Goal: Information Seeking & Learning: Learn about a topic

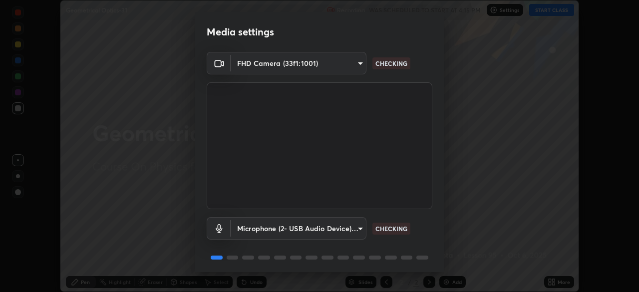
scroll to position [35, 0]
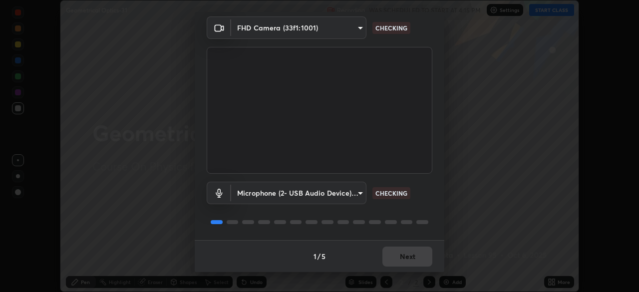
click at [395, 260] on div "1 / 5 Next" at bounding box center [320, 256] width 250 height 32
click at [399, 257] on div "1 / 5 Next" at bounding box center [320, 256] width 250 height 32
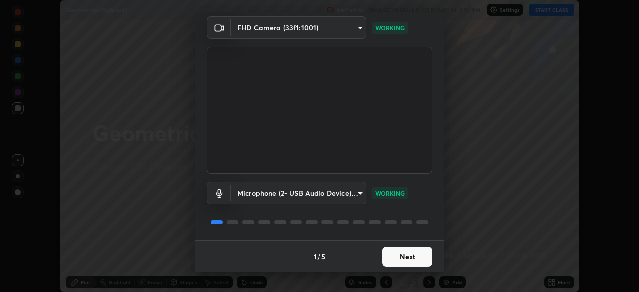
click at [403, 256] on button "Next" at bounding box center [407, 257] width 50 height 20
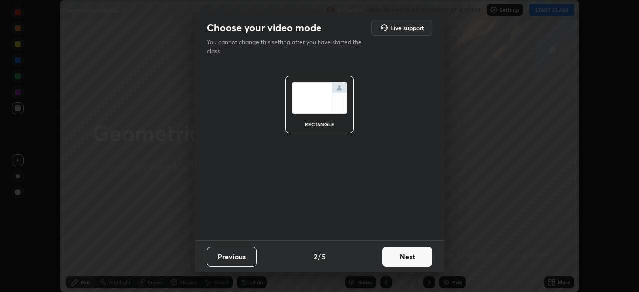
scroll to position [0, 0]
click at [405, 256] on button "Next" at bounding box center [407, 257] width 50 height 20
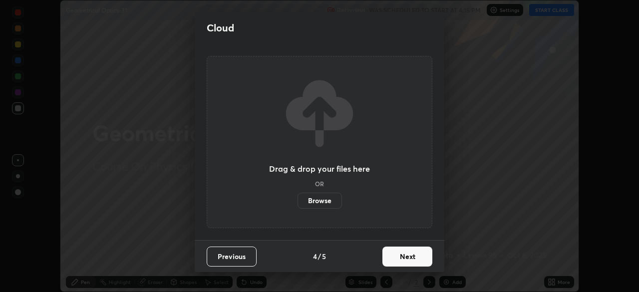
click at [406, 256] on button "Next" at bounding box center [407, 257] width 50 height 20
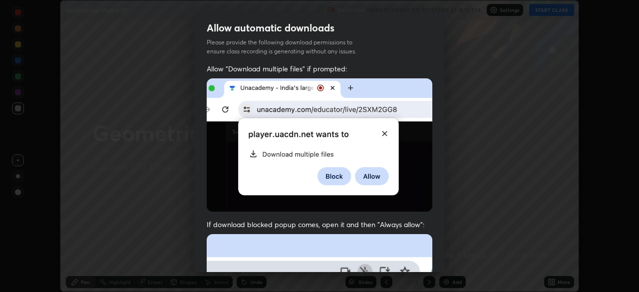
click at [425, 222] on span "If download blocked popup comes, open it and then "Always allow":" at bounding box center [320, 224] width 226 height 9
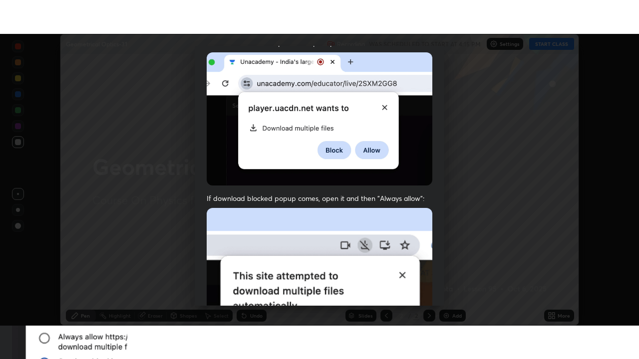
scroll to position [239, 0]
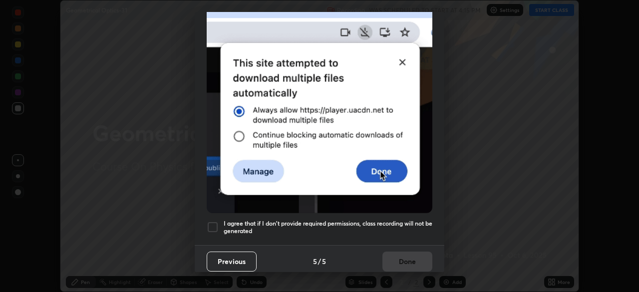
click at [399, 226] on h5 "I agree that if I don't provide required permissions, class recording will not …" at bounding box center [328, 227] width 209 height 15
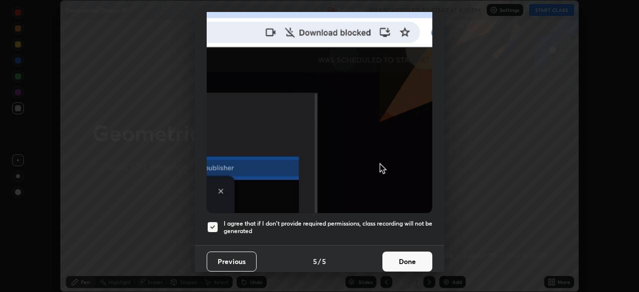
click at [403, 252] on button "Done" at bounding box center [407, 262] width 50 height 20
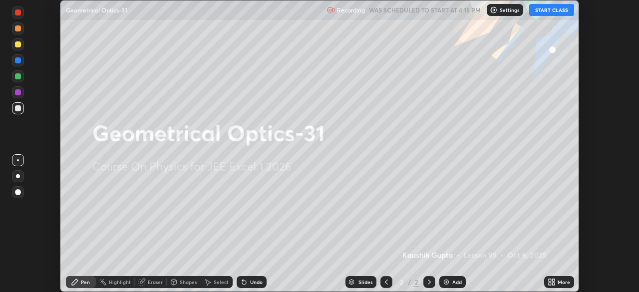
click at [550, 283] on icon at bounding box center [550, 283] width 2 height 2
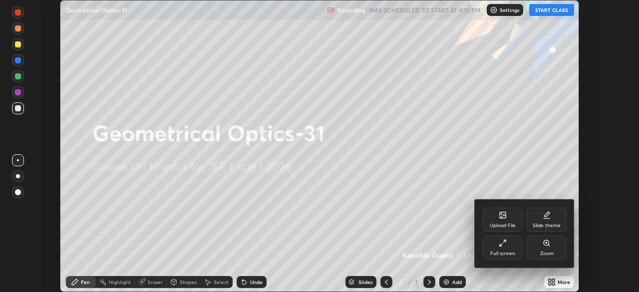
click at [504, 254] on div "Full screen" at bounding box center [502, 253] width 25 height 5
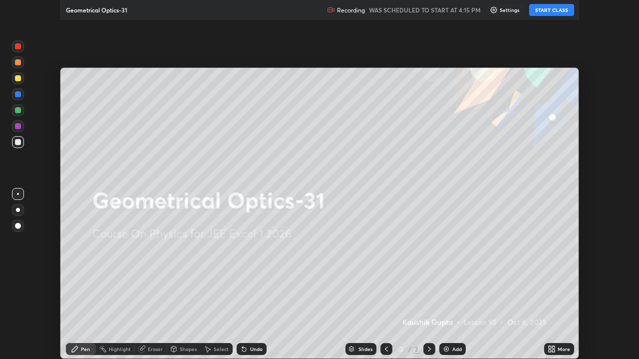
scroll to position [359, 639]
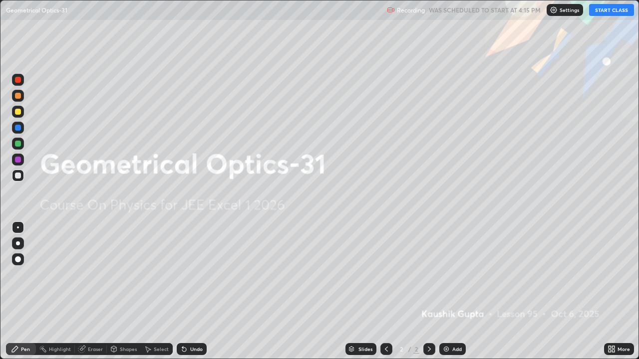
click at [615, 14] on button "START CLASS" at bounding box center [611, 10] width 45 height 12
click at [447, 291] on img at bounding box center [446, 349] width 8 height 8
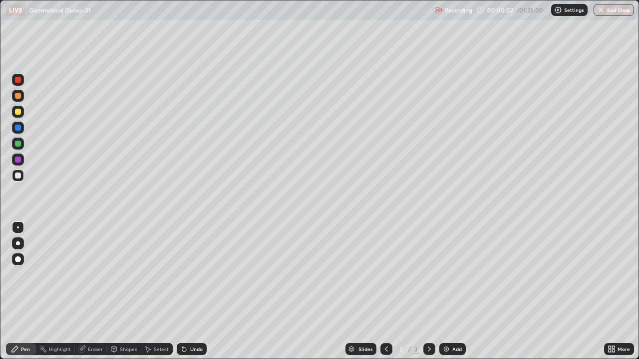
click at [20, 81] on div at bounding box center [18, 80] width 6 height 6
click at [18, 95] on div at bounding box center [18, 96] width 6 height 6
click at [184, 291] on icon at bounding box center [184, 350] width 4 height 4
click at [186, 291] on icon at bounding box center [184, 349] width 8 height 8
click at [184, 291] on icon at bounding box center [184, 350] width 4 height 4
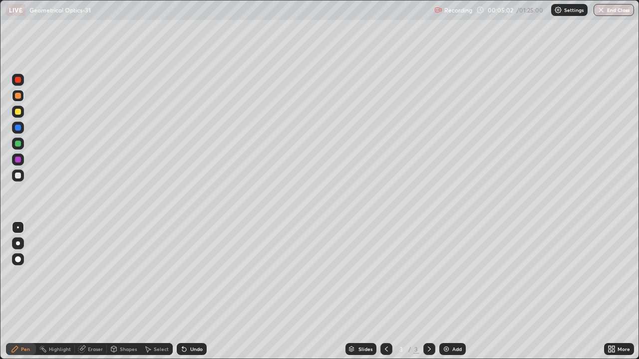
click at [190, 291] on div "Undo" at bounding box center [196, 349] width 12 height 5
click at [19, 174] on div at bounding box center [18, 176] width 6 height 6
click at [190, 291] on div "Undo" at bounding box center [196, 349] width 12 height 5
click at [191, 291] on div "Undo" at bounding box center [196, 349] width 12 height 5
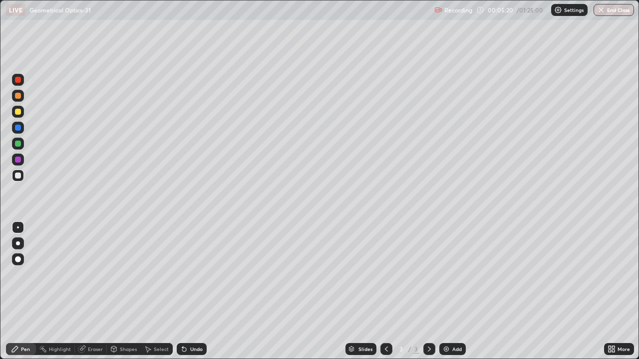
click at [192, 291] on div "Undo" at bounding box center [196, 349] width 12 height 5
click at [191, 291] on div "Undo" at bounding box center [196, 349] width 12 height 5
click at [190, 291] on div "Undo" at bounding box center [196, 349] width 12 height 5
click at [200, 291] on div "Undo" at bounding box center [196, 349] width 12 height 5
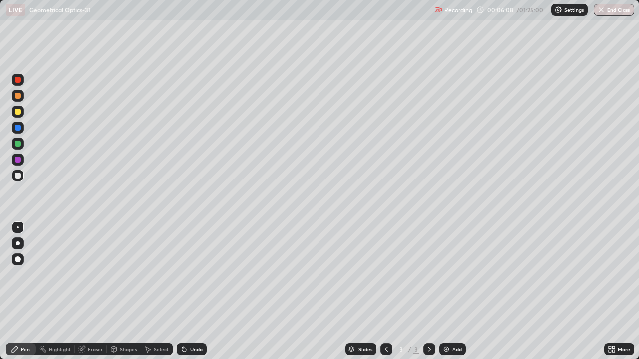
click at [19, 144] on div at bounding box center [18, 144] width 6 height 6
click at [15, 97] on div at bounding box center [18, 96] width 6 height 6
click at [81, 291] on icon at bounding box center [81, 349] width 6 height 6
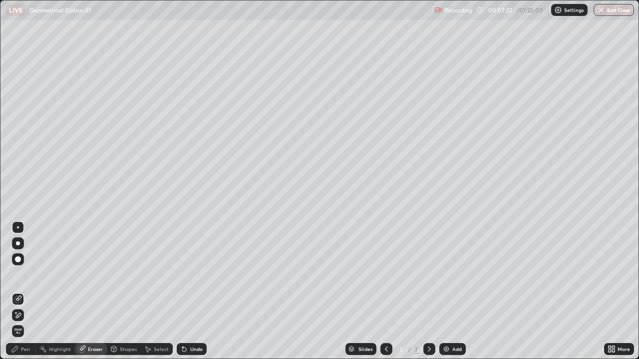
click at [194, 291] on div "Undo" at bounding box center [196, 349] width 12 height 5
click at [13, 291] on icon at bounding box center [15, 349] width 6 height 6
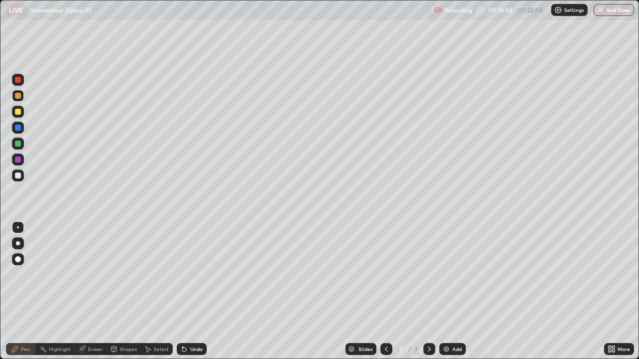
click at [19, 130] on div at bounding box center [18, 128] width 6 height 6
click at [19, 112] on div at bounding box center [18, 112] width 6 height 6
click at [189, 291] on div "Undo" at bounding box center [192, 349] width 30 height 12
click at [190, 291] on div "Undo" at bounding box center [196, 349] width 12 height 5
click at [190, 291] on div "Undo" at bounding box center [192, 349] width 30 height 12
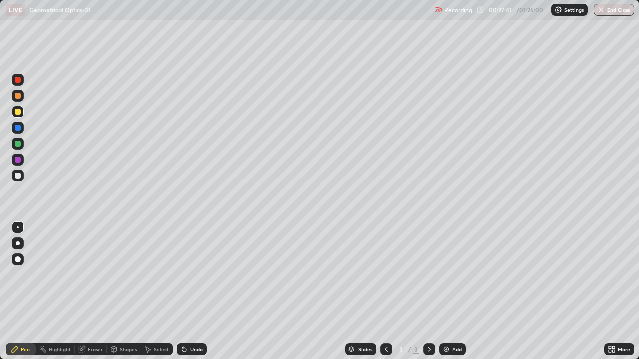
click at [17, 78] on div at bounding box center [18, 80] width 6 height 6
click at [452, 291] on div "Add" at bounding box center [456, 349] width 9 height 5
click at [18, 157] on div at bounding box center [18, 160] width 6 height 6
click at [451, 291] on div "Add" at bounding box center [452, 349] width 26 height 12
click at [121, 291] on div "Shapes" at bounding box center [128, 349] width 17 height 5
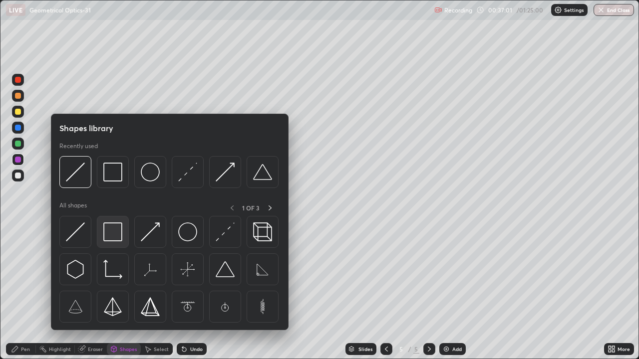
click at [109, 228] on img at bounding box center [112, 232] width 19 height 19
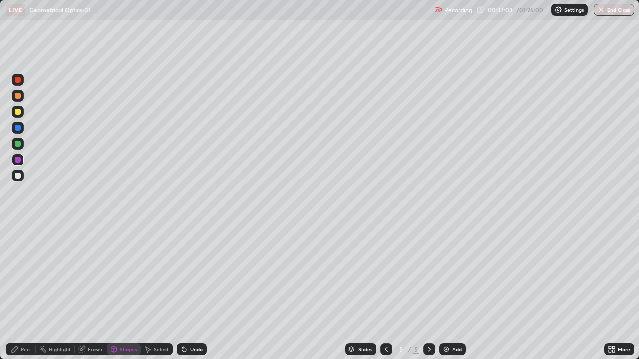
click at [113, 291] on icon at bounding box center [113, 348] width 5 height 1
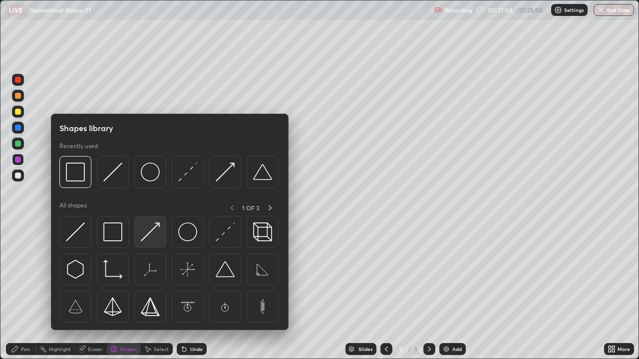
click at [149, 231] on img at bounding box center [150, 232] width 19 height 19
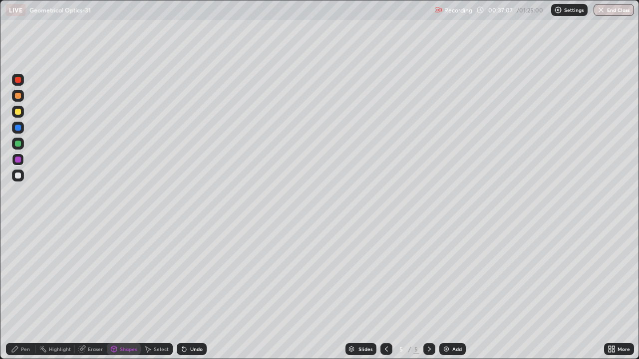
click at [17, 291] on icon at bounding box center [15, 349] width 8 height 8
click at [16, 177] on div at bounding box center [18, 176] width 6 height 6
click at [16, 97] on div at bounding box center [18, 96] width 6 height 6
click at [18, 141] on div at bounding box center [18, 144] width 6 height 6
click at [190, 291] on div "Undo" at bounding box center [196, 349] width 12 height 5
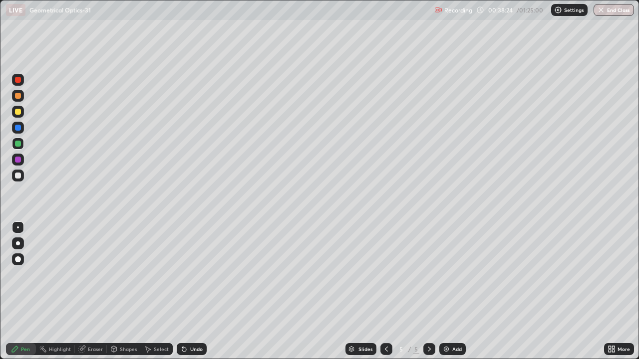
click at [194, 291] on div "Undo" at bounding box center [196, 349] width 12 height 5
click at [195, 291] on div "Undo" at bounding box center [196, 349] width 12 height 5
click at [194, 291] on div "Undo" at bounding box center [196, 349] width 12 height 5
click at [187, 291] on div "Undo" at bounding box center [192, 349] width 30 height 12
click at [193, 291] on div "Undo" at bounding box center [192, 349] width 30 height 12
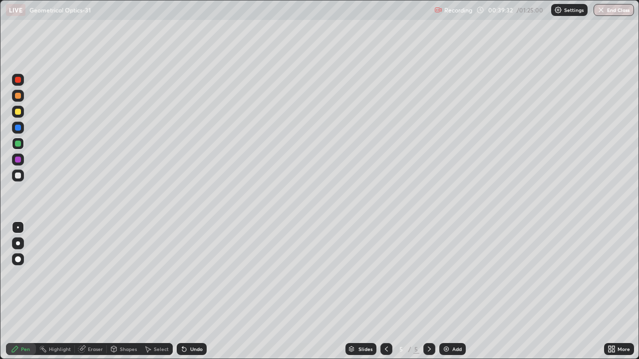
click at [189, 291] on div "Undo" at bounding box center [192, 349] width 30 height 12
click at [196, 291] on div "Undo" at bounding box center [196, 349] width 12 height 5
click at [195, 291] on div "Undo" at bounding box center [196, 349] width 12 height 5
click at [198, 291] on div "Undo" at bounding box center [196, 349] width 12 height 5
click at [18, 81] on div at bounding box center [18, 80] width 6 height 6
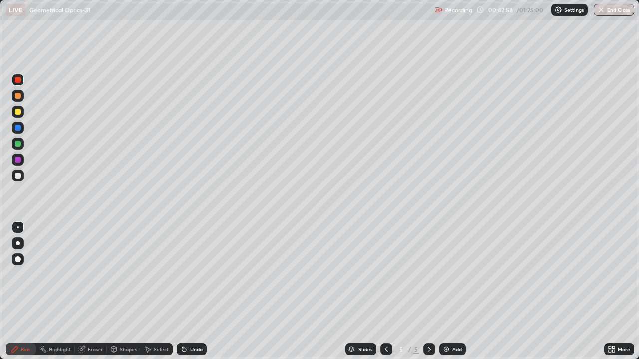
click at [188, 291] on div "Undo" at bounding box center [192, 349] width 30 height 12
click at [190, 291] on div "Undo" at bounding box center [196, 349] width 12 height 5
click at [194, 291] on div "Undo" at bounding box center [196, 349] width 12 height 5
click at [197, 291] on div "Undo" at bounding box center [196, 349] width 12 height 5
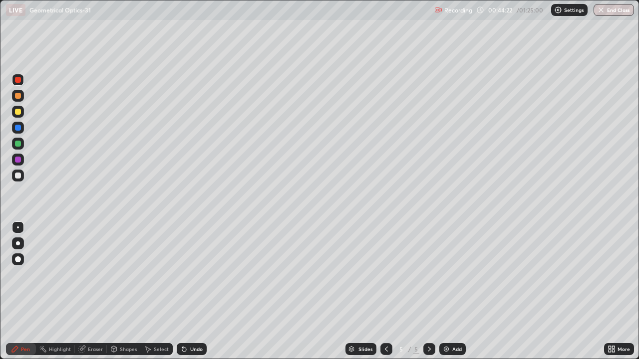
click at [203, 291] on div "Undo" at bounding box center [192, 349] width 30 height 12
click at [197, 291] on div "Undo" at bounding box center [196, 349] width 12 height 5
click at [195, 291] on div "Undo" at bounding box center [196, 349] width 12 height 5
click at [163, 291] on div "Select" at bounding box center [157, 349] width 32 height 12
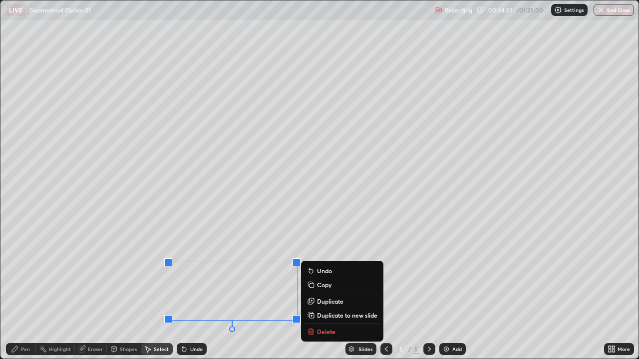
click at [318, 291] on p "Delete" at bounding box center [326, 332] width 18 height 8
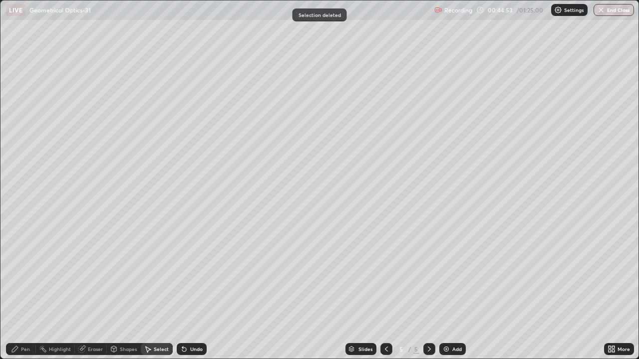
click at [21, 291] on div "Pen" at bounding box center [21, 349] width 30 height 12
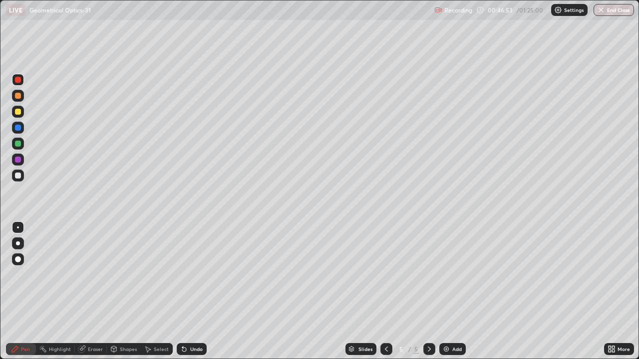
click at [16, 110] on div at bounding box center [18, 112] width 6 height 6
click at [192, 291] on div "Undo" at bounding box center [192, 349] width 30 height 12
click at [18, 144] on div at bounding box center [18, 144] width 6 height 6
click at [191, 291] on div "Undo" at bounding box center [196, 349] width 12 height 5
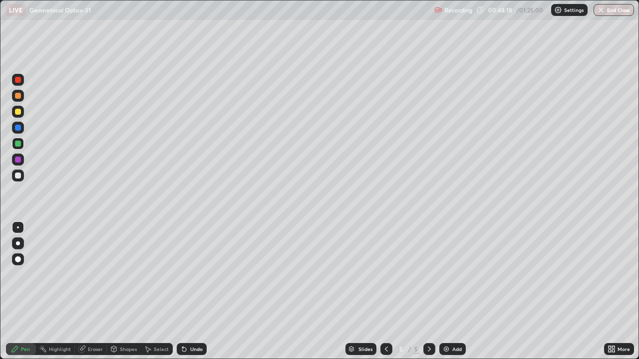
click at [191, 291] on div "Undo" at bounding box center [196, 349] width 12 height 5
click at [197, 291] on div "Undo" at bounding box center [192, 349] width 30 height 12
click at [452, 291] on div "Add" at bounding box center [456, 349] width 9 height 5
click at [20, 98] on div at bounding box center [18, 96] width 6 height 6
click at [18, 111] on div at bounding box center [18, 112] width 6 height 6
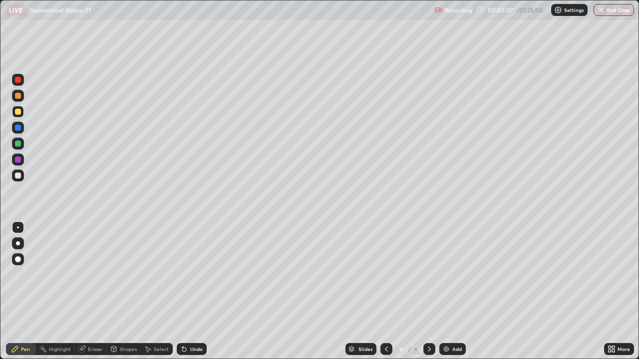
click at [182, 291] on icon at bounding box center [182, 347] width 1 height 1
click at [186, 291] on icon at bounding box center [184, 349] width 8 height 8
click at [23, 145] on div at bounding box center [18, 144] width 12 height 12
click at [190, 291] on div "Undo" at bounding box center [196, 349] width 12 height 5
click at [188, 291] on div "Undo" at bounding box center [192, 349] width 30 height 12
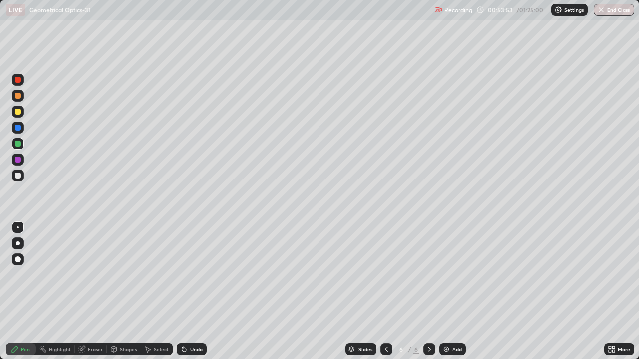
click at [190, 291] on div "Undo" at bounding box center [192, 349] width 30 height 12
click at [20, 178] on div at bounding box center [18, 176] width 12 height 12
click at [183, 291] on icon at bounding box center [184, 350] width 4 height 4
click at [190, 291] on div "Undo" at bounding box center [196, 349] width 12 height 5
click at [195, 291] on div "Undo" at bounding box center [192, 349] width 30 height 12
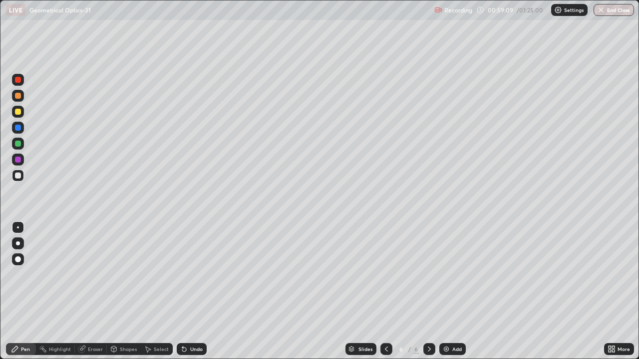
click at [187, 291] on div "Undo" at bounding box center [192, 349] width 30 height 12
click at [182, 291] on icon at bounding box center [182, 347] width 1 height 1
click at [452, 291] on div "Add" at bounding box center [452, 349] width 26 height 12
click at [119, 291] on div "Shapes" at bounding box center [124, 349] width 34 height 12
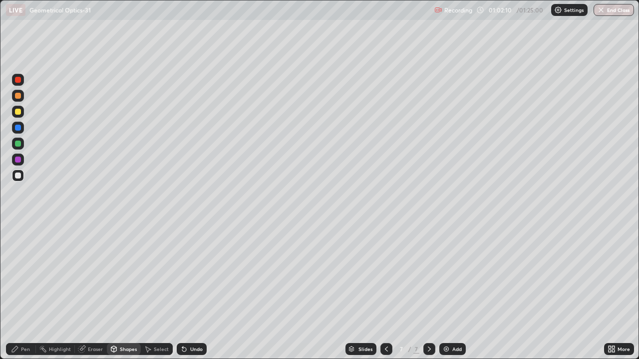
click at [26, 245] on div "Erase all" at bounding box center [18, 179] width 24 height 319
click at [117, 291] on div "Shapes" at bounding box center [124, 349] width 34 height 12
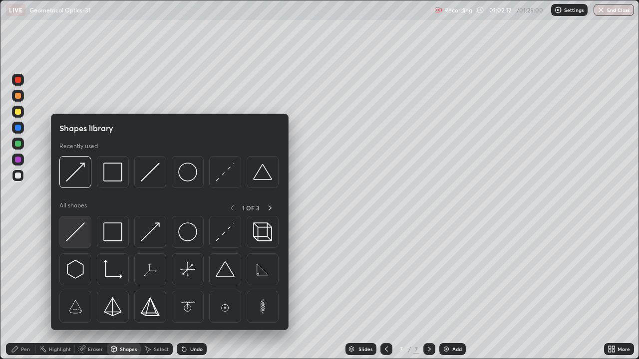
click at [81, 233] on img at bounding box center [75, 232] width 19 height 19
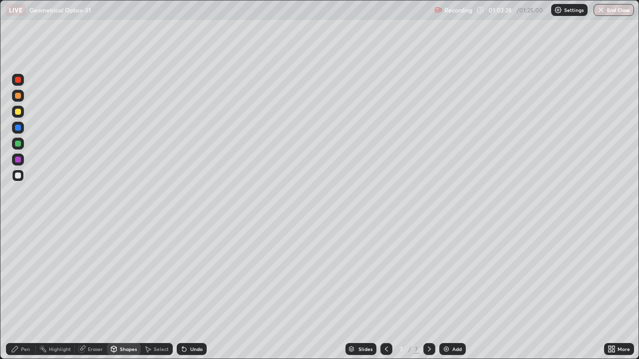
click at [118, 291] on div "Shapes" at bounding box center [124, 349] width 34 height 12
click at [122, 291] on div "Shapes" at bounding box center [128, 349] width 17 height 5
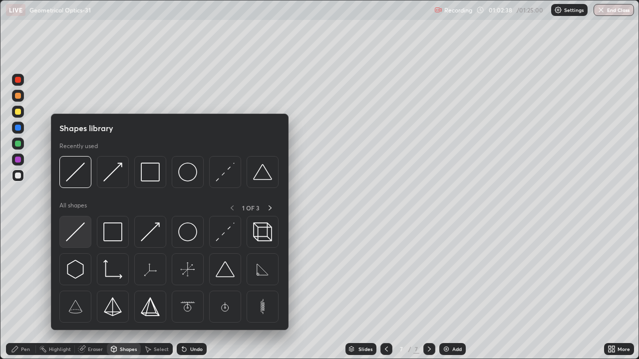
click at [75, 230] on img at bounding box center [75, 232] width 19 height 19
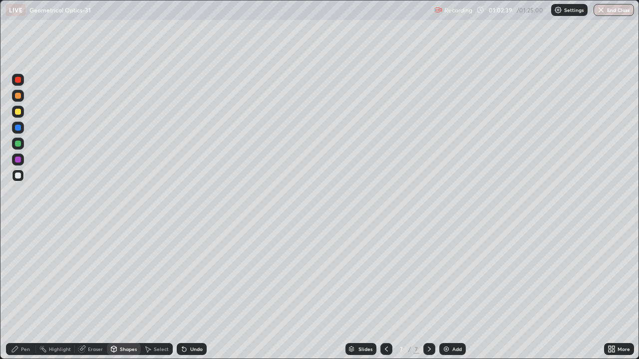
click at [20, 114] on div at bounding box center [18, 112] width 12 height 12
click at [29, 291] on div "Pen" at bounding box center [25, 349] width 9 height 5
click at [191, 291] on div "Undo" at bounding box center [196, 349] width 12 height 5
click at [192, 291] on div "Undo" at bounding box center [196, 349] width 12 height 5
click at [17, 159] on div at bounding box center [18, 160] width 6 height 6
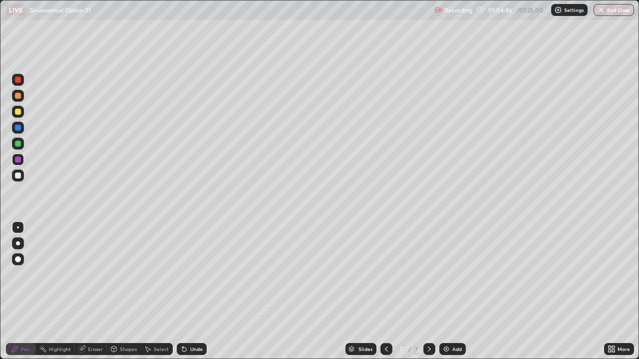
click at [190, 291] on div "Undo" at bounding box center [196, 349] width 12 height 5
click at [194, 291] on div "Undo" at bounding box center [196, 349] width 12 height 5
click at [190, 291] on div "Undo" at bounding box center [196, 349] width 12 height 5
click at [531, 99] on button "Undo" at bounding box center [544, 103] width 29 height 12
click at [22, 112] on div at bounding box center [18, 112] width 12 height 12
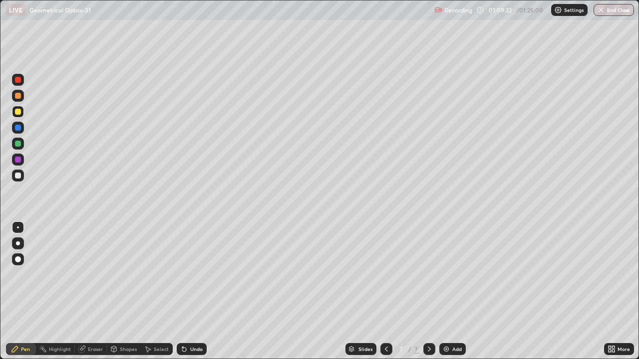
click at [94, 291] on div "Eraser" at bounding box center [95, 349] width 15 height 5
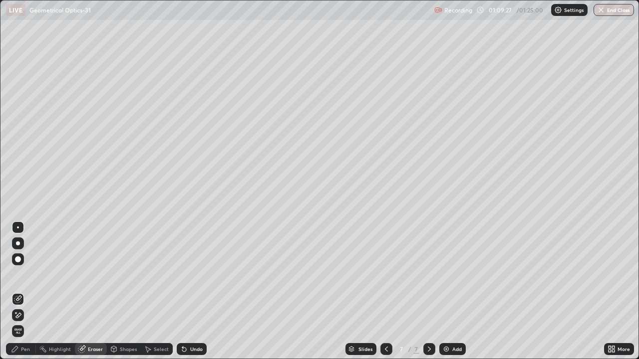
click at [25, 291] on div "Pen" at bounding box center [25, 349] width 9 height 5
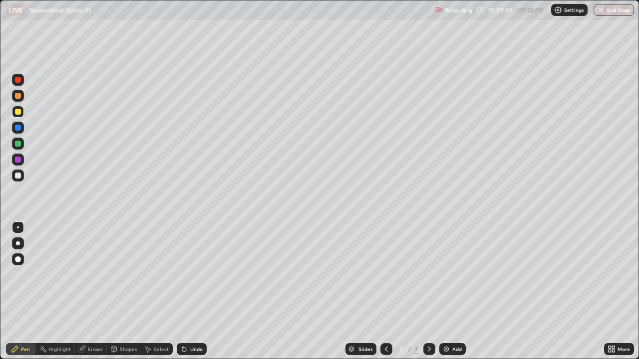
click at [189, 291] on div "Undo" at bounding box center [192, 349] width 30 height 12
click at [194, 291] on div "Undo" at bounding box center [192, 349] width 30 height 12
click at [190, 291] on div "Undo" at bounding box center [196, 349] width 12 height 5
click at [16, 174] on div at bounding box center [18, 176] width 6 height 6
click at [453, 291] on div "Add" at bounding box center [452, 349] width 26 height 12
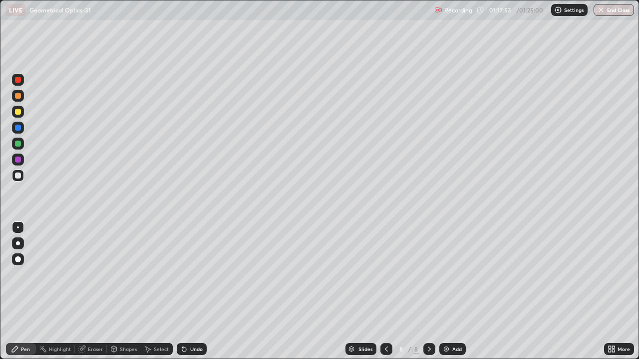
click at [20, 114] on div at bounding box center [18, 112] width 12 height 12
click at [18, 79] on div at bounding box center [18, 80] width 6 height 6
click at [603, 10] on img "button" at bounding box center [601, 10] width 8 height 8
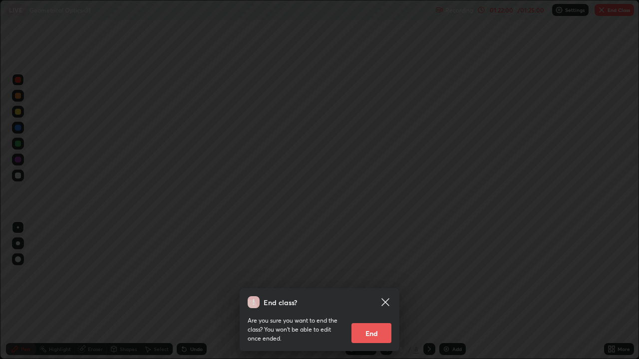
click at [374, 291] on button "End" at bounding box center [371, 333] width 40 height 20
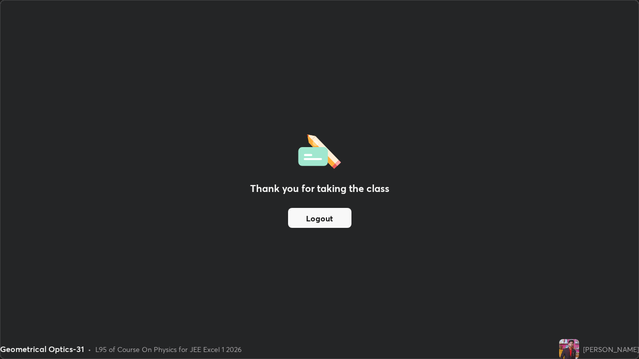
click at [325, 218] on button "Logout" at bounding box center [319, 218] width 63 height 20
click at [322, 217] on button "Logout" at bounding box center [319, 218] width 63 height 20
click at [346, 212] on button "Logout" at bounding box center [319, 218] width 63 height 20
click at [339, 216] on button "Logout" at bounding box center [319, 218] width 63 height 20
click at [337, 221] on button "Logout" at bounding box center [319, 218] width 63 height 20
